Goal: Task Accomplishment & Management: Manage account settings

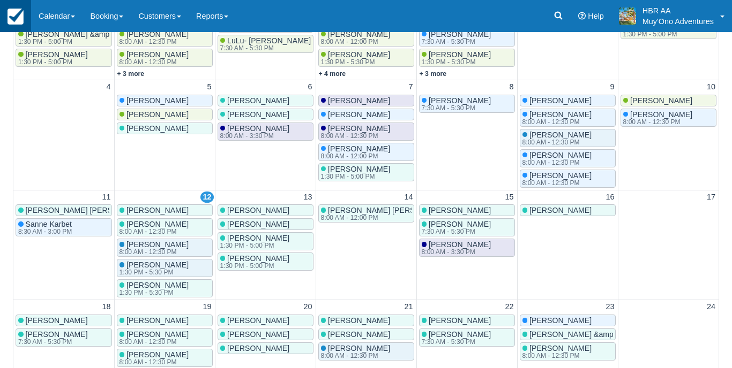
scroll to position [224, 0]
click at [27, 16] on link at bounding box center [15, 16] width 31 height 32
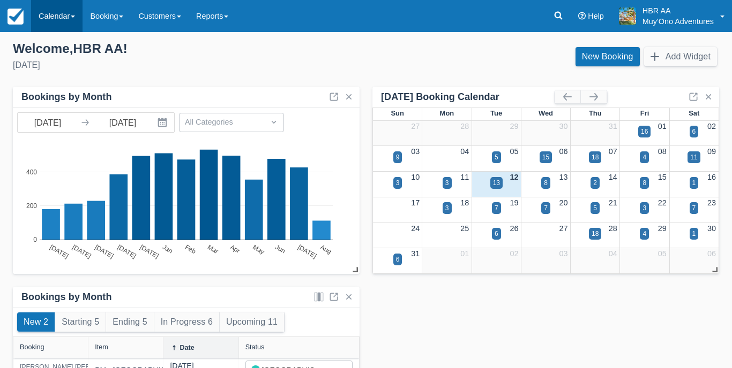
click at [58, 24] on link "Calendar" at bounding box center [56, 16] width 51 height 32
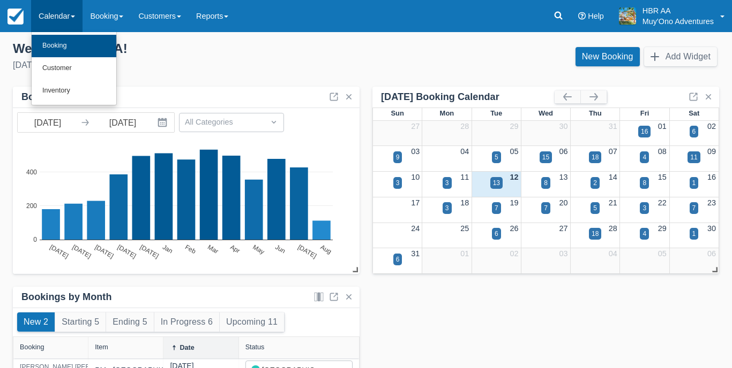
click at [64, 49] on link "Booking" at bounding box center [74, 46] width 85 height 22
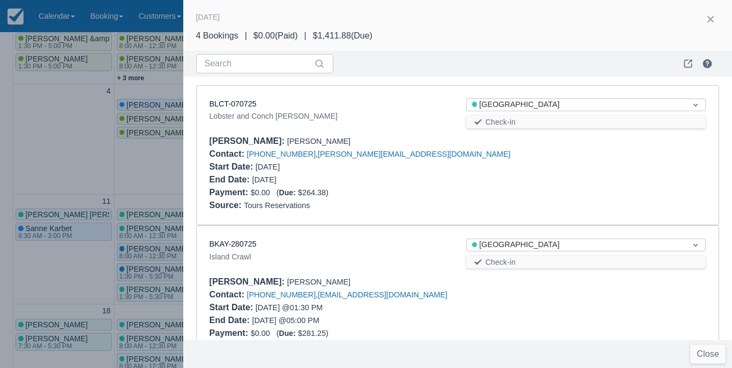
scroll to position [29, 0]
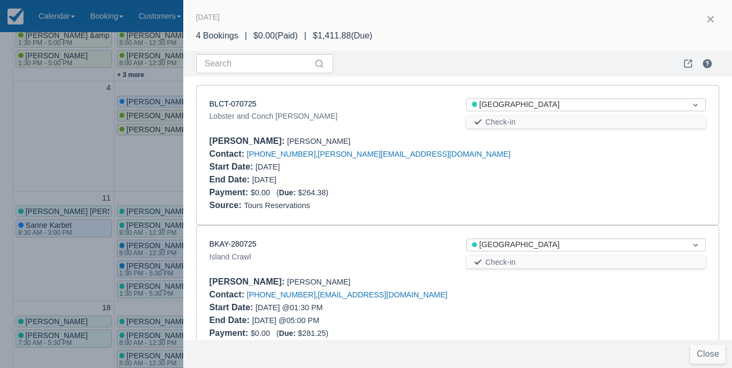
click at [508, 164] on div at bounding box center [585, 174] width 257 height 26
click at [239, 102] on link "BLCT-070725" at bounding box center [232, 104] width 47 height 9
click at [366, 240] on div "BKAY-280725" at bounding box center [328, 245] width 239 height 12
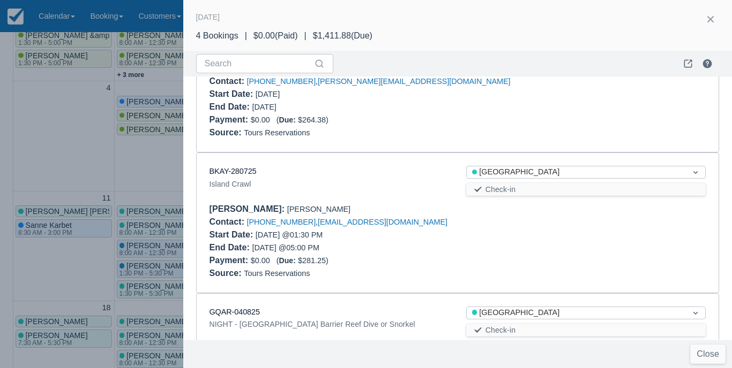
scroll to position [74, 0]
click at [230, 167] on link "BKAY-280725" at bounding box center [232, 170] width 47 height 9
click at [465, 221] on div "Contact : +5017133630061 , klkenne77@hotmail.com" at bounding box center [457, 221] width 496 height 13
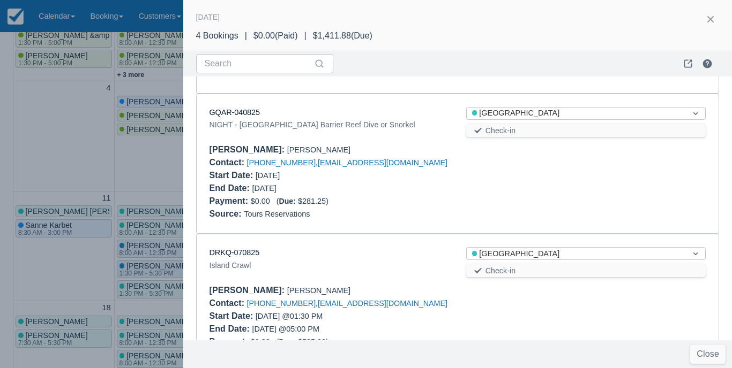
scroll to position [274, 0]
click at [239, 108] on link "GQAR-040825" at bounding box center [234, 111] width 50 height 9
click at [415, 190] on div "End Date : 08/13/25" at bounding box center [328, 187] width 239 height 13
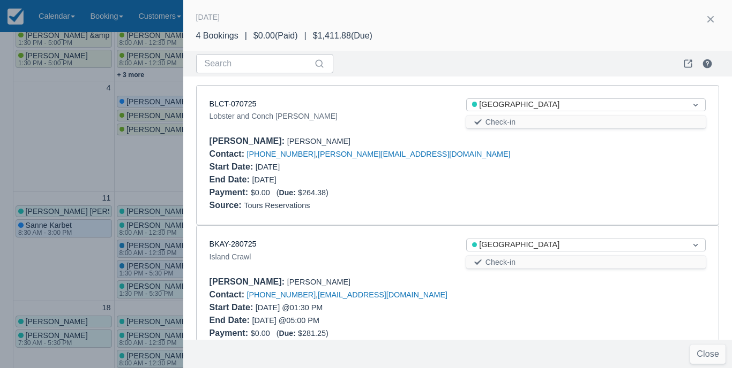
scroll to position [0, 0]
click at [711, 19] on button "button" at bounding box center [710, 19] width 17 height 17
click at [379, 115] on div "Lobster and Conch Hunt" at bounding box center [328, 116] width 239 height 13
click at [145, 140] on div at bounding box center [366, 184] width 732 height 368
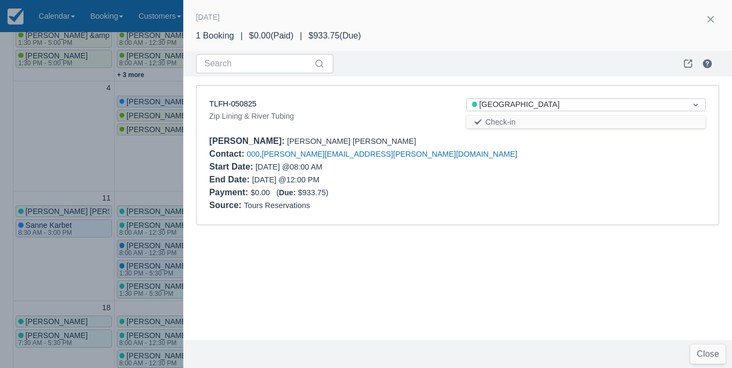
click at [127, 162] on div at bounding box center [366, 184] width 732 height 368
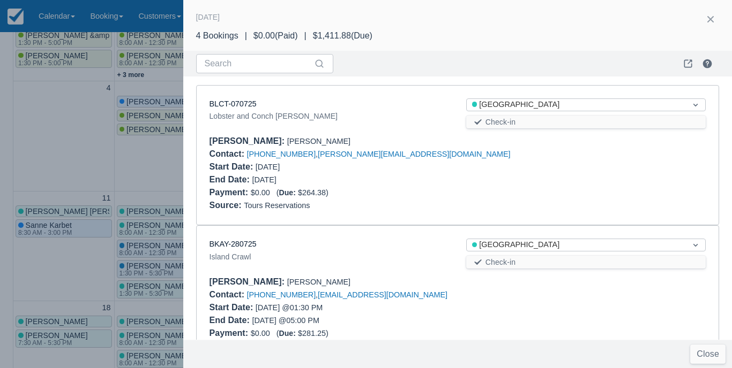
click at [404, 202] on div "Source : Tours Reservations" at bounding box center [457, 205] width 496 height 13
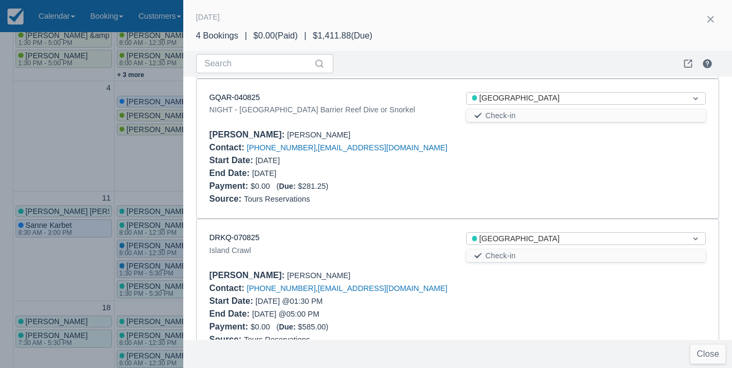
scroll to position [289, 0]
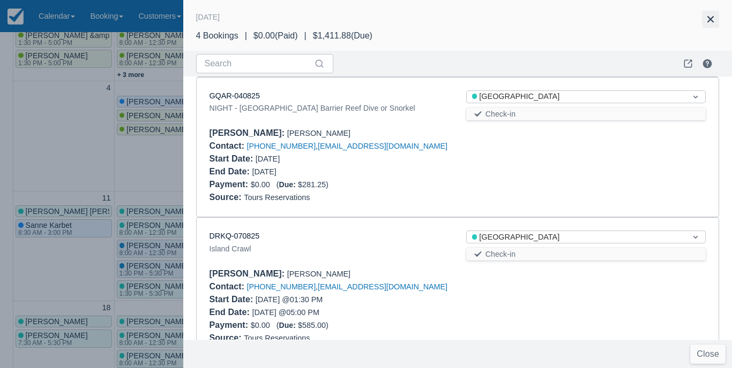
click at [709, 20] on button "button" at bounding box center [710, 19] width 17 height 17
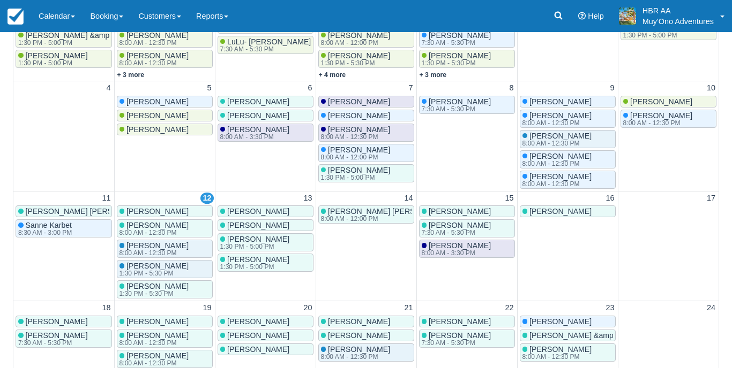
scroll to position [0, 0]
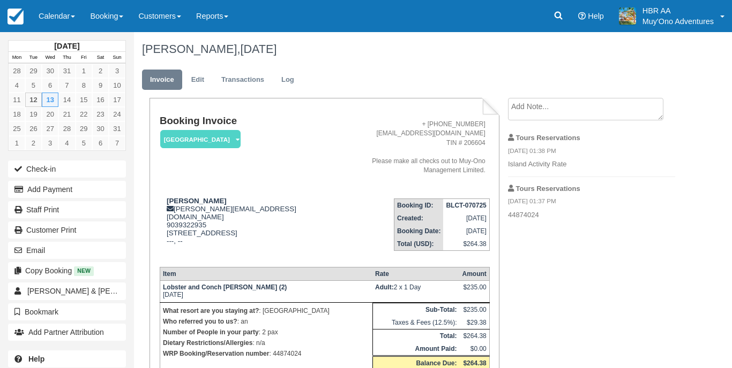
click at [390, 58] on div "Thomas Troyer, August 13 2025" at bounding box center [408, 49] width 549 height 34
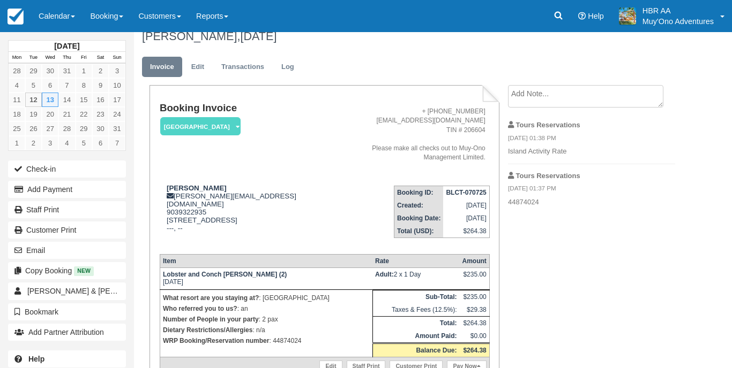
scroll to position [11, 0]
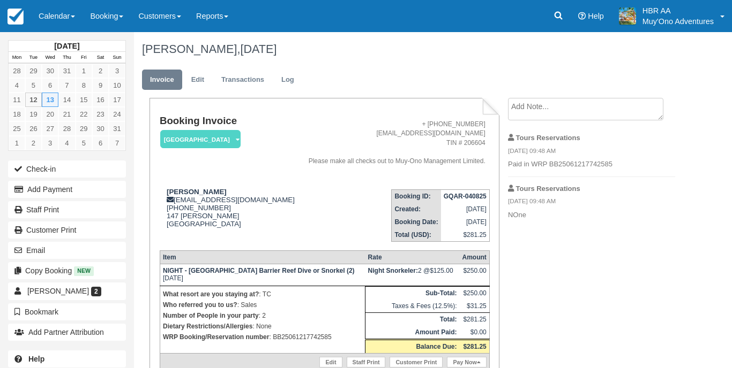
click at [323, 71] on ul "Invoice Edit Transactions Log" at bounding box center [408, 82] width 533 height 32
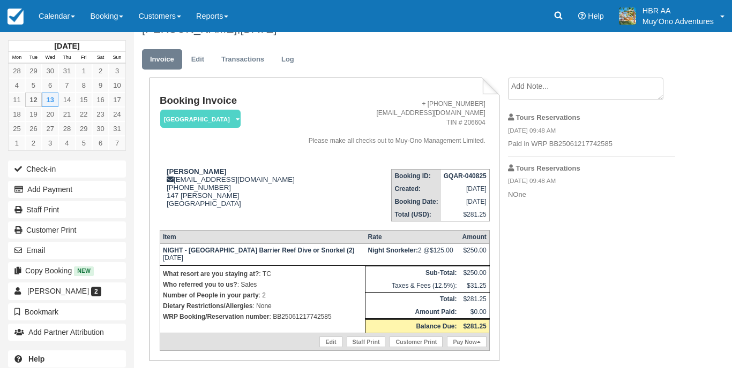
scroll to position [21, 0]
